Goal: Information Seeking & Learning: Find specific fact

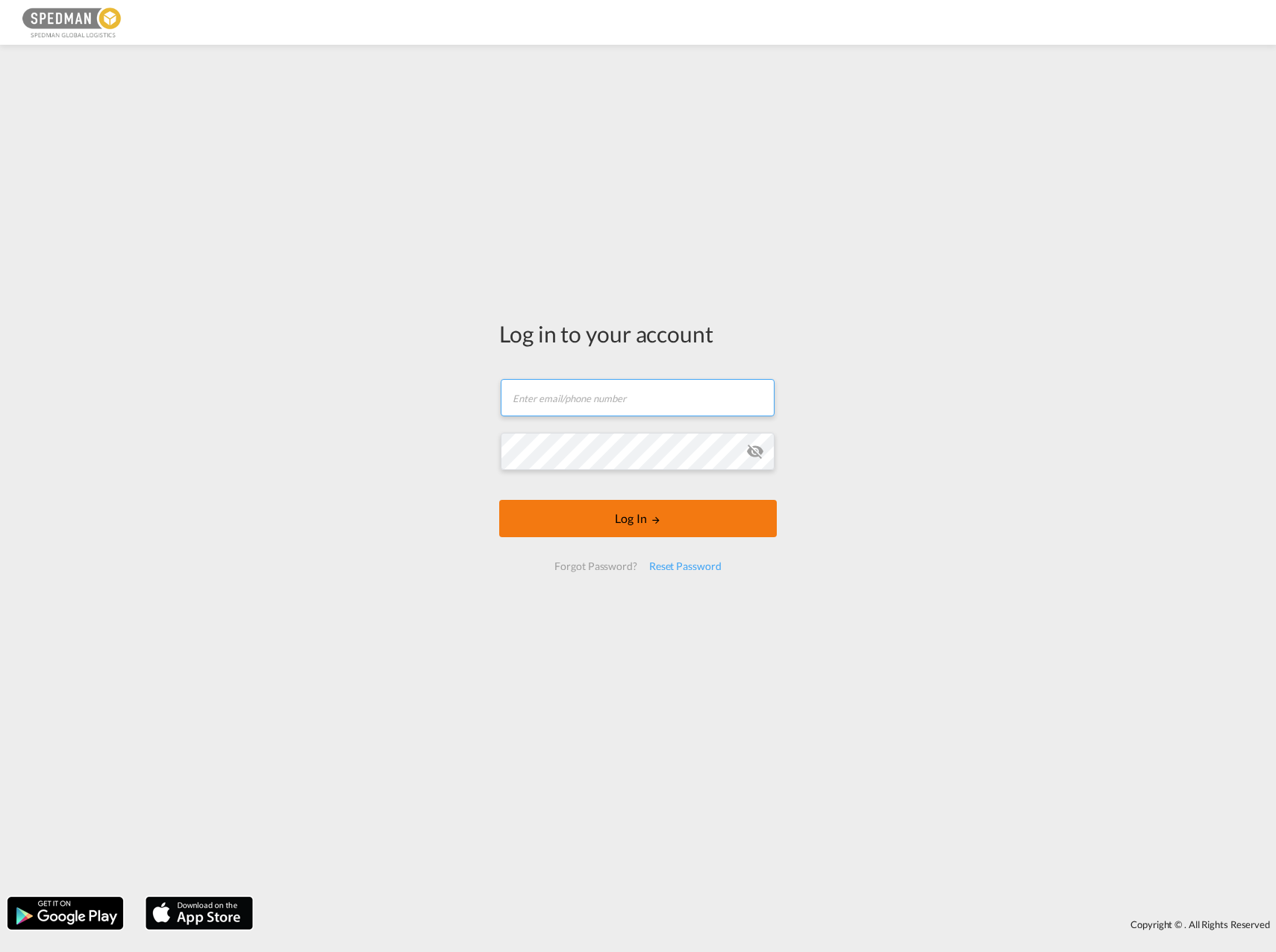
type input "[EMAIL_ADDRESS][DOMAIN_NAME]"
click at [589, 503] on button "Log In" at bounding box center [638, 518] width 277 height 37
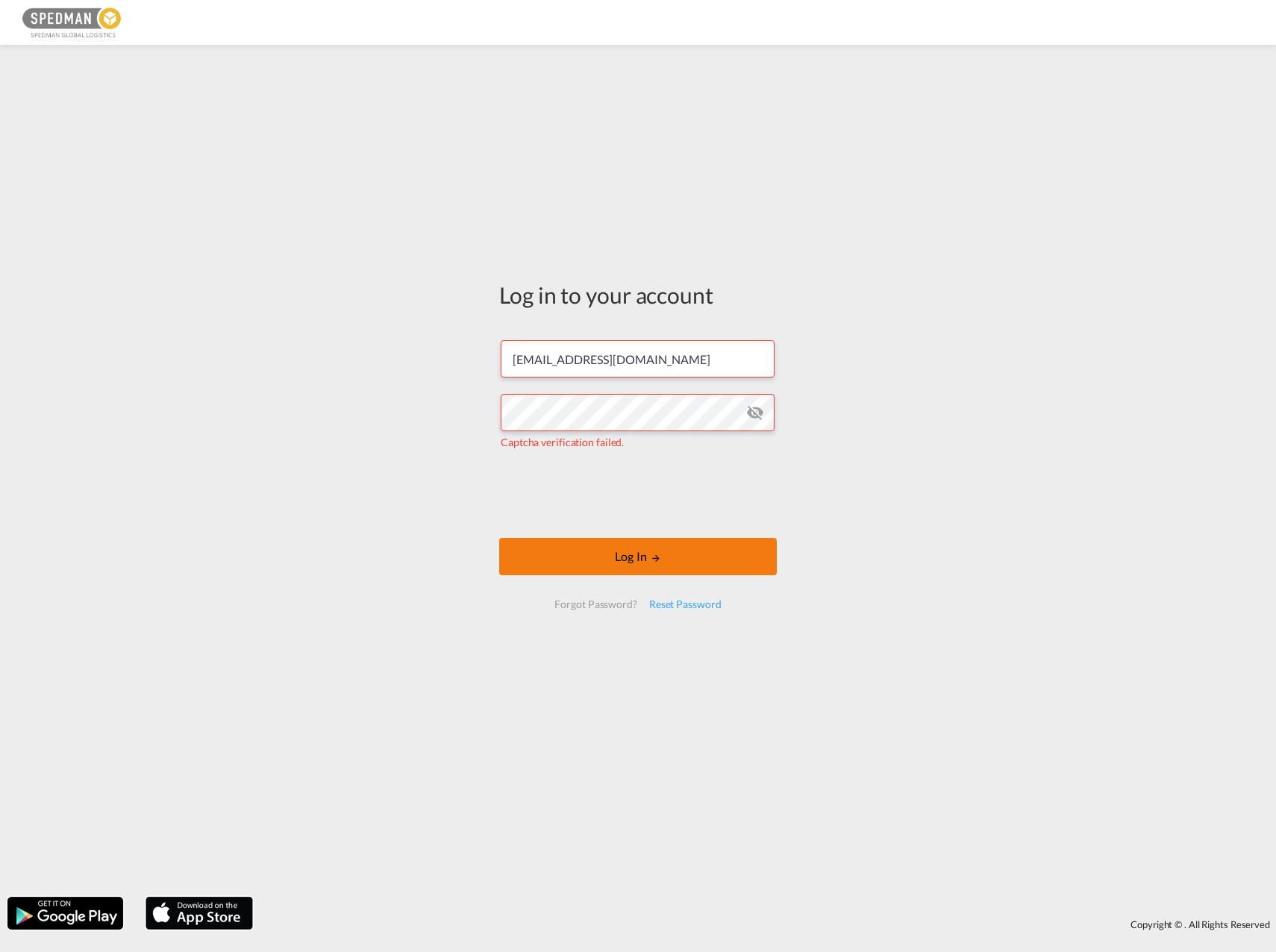
click at [639, 554] on button "Log In" at bounding box center [638, 556] width 277 height 37
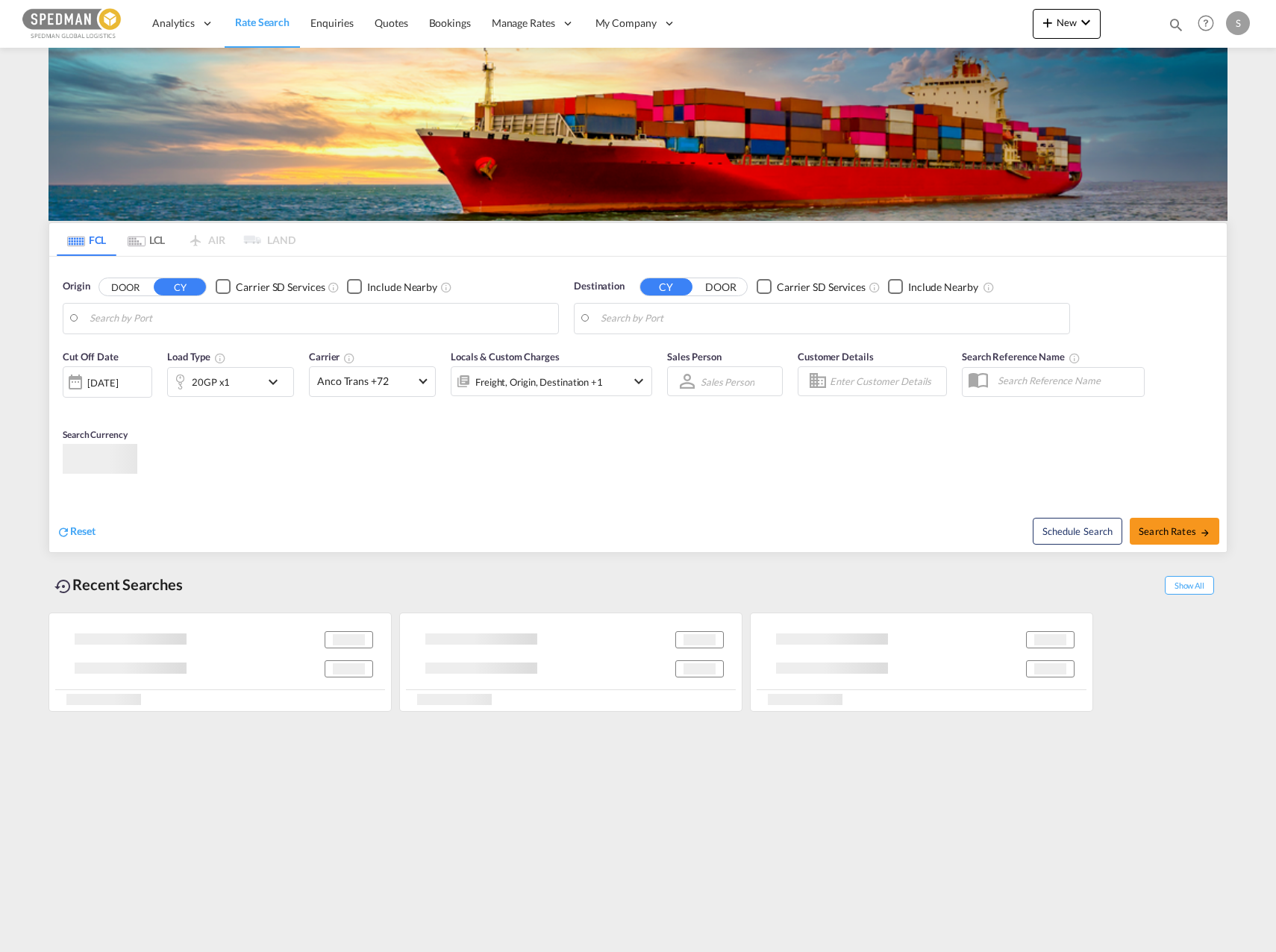
type input "[PERSON_NAME], NOMSS"
type input "[GEOGRAPHIC_DATA], [GEOGRAPHIC_DATA]"
